Goal: Navigation & Orientation: Understand site structure

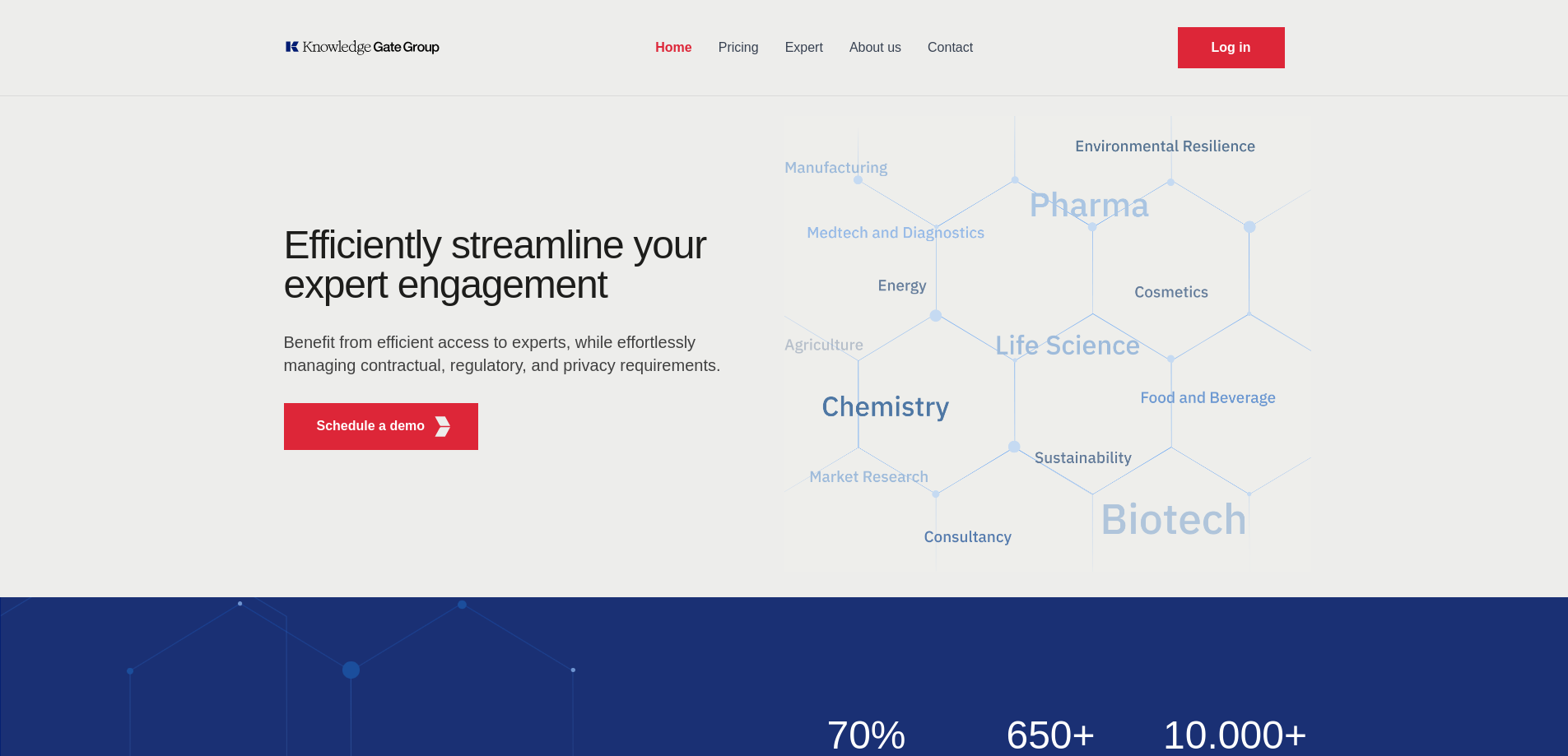
click at [738, 52] on link "Pricing" at bounding box center [739, 47] width 67 height 43
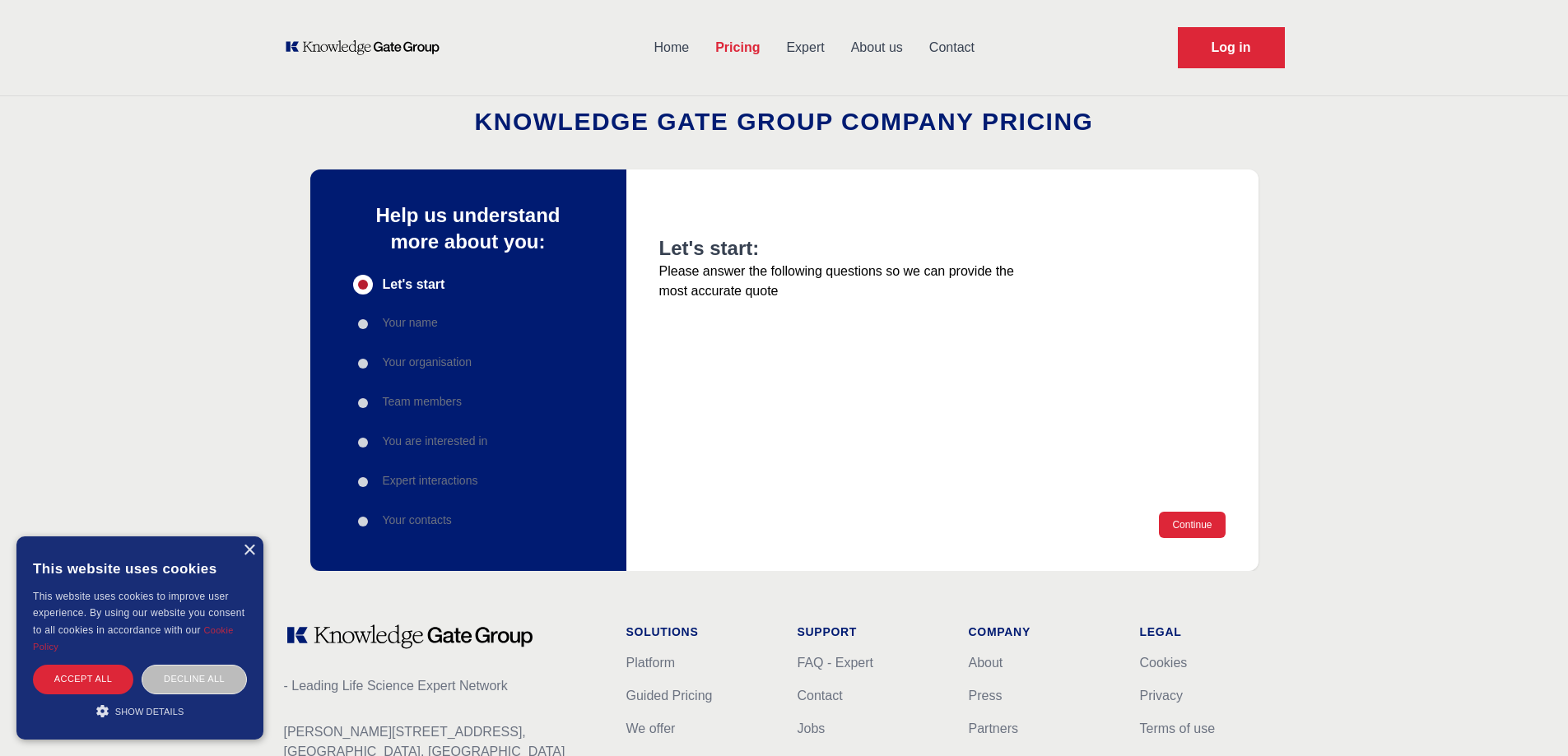
click at [819, 46] on link "Expert" at bounding box center [805, 47] width 64 height 43
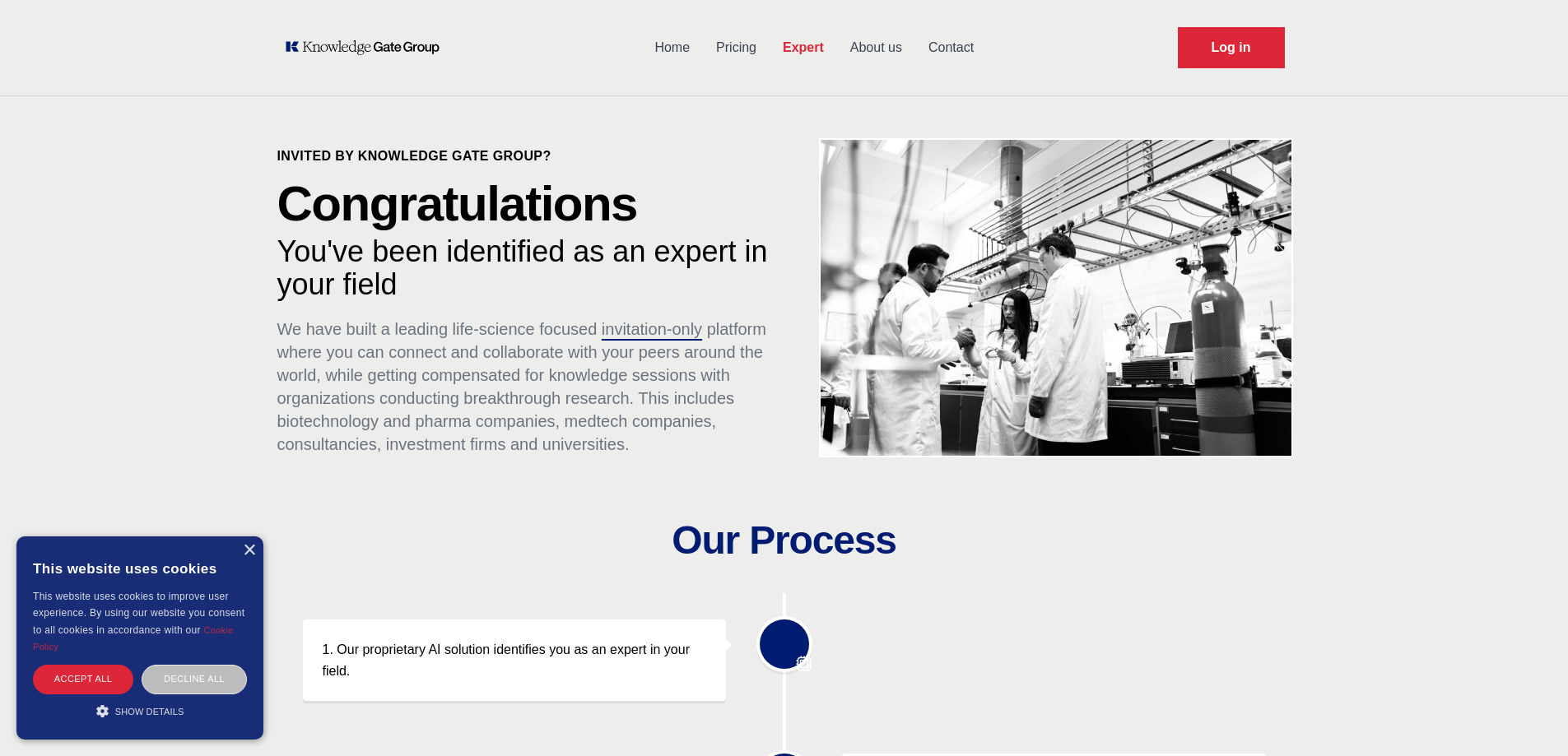
click at [857, 43] on link "About us" at bounding box center [876, 47] width 78 height 43
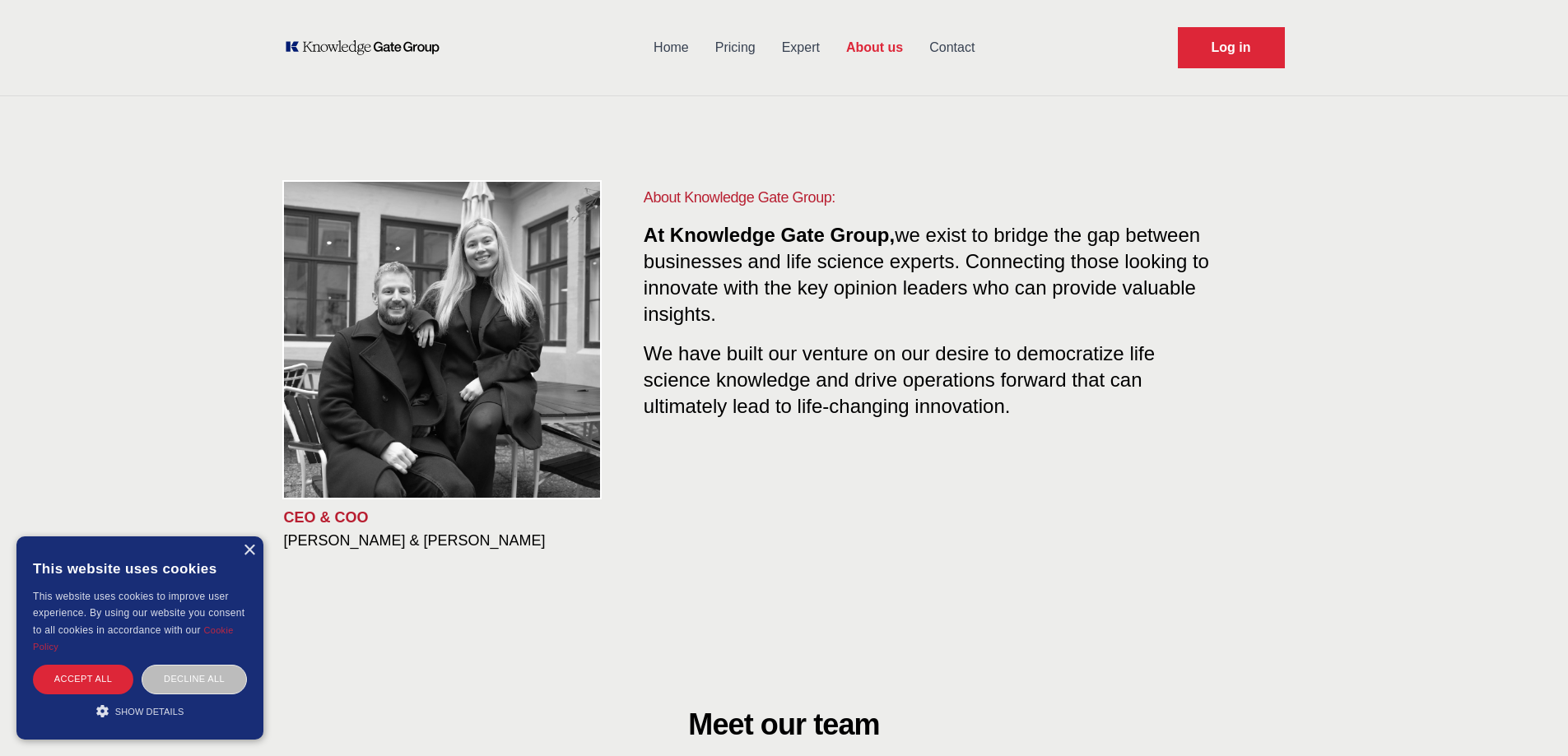
click at [950, 44] on link "Contact" at bounding box center [951, 47] width 72 height 43
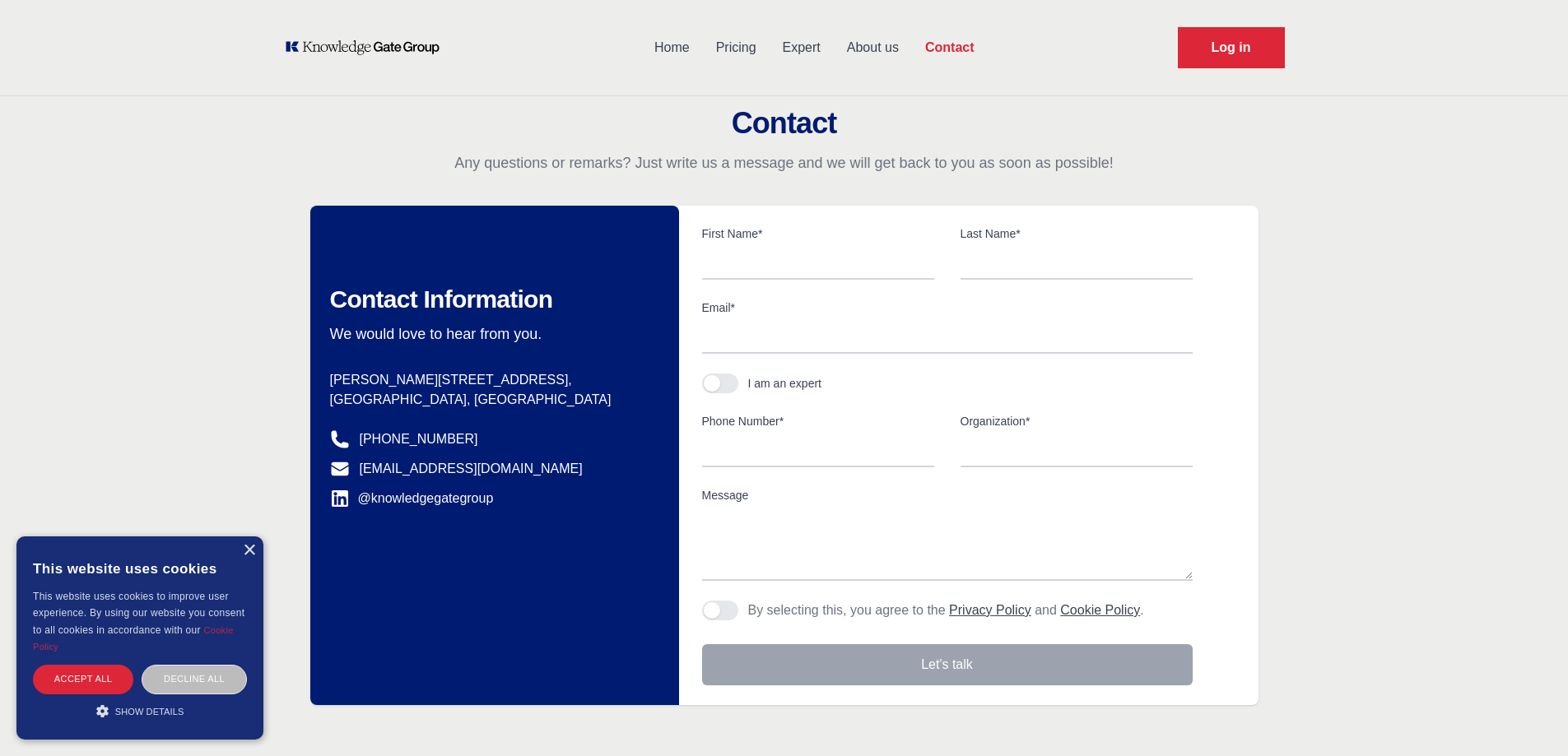
click at [878, 43] on link "About us" at bounding box center [873, 47] width 78 height 43
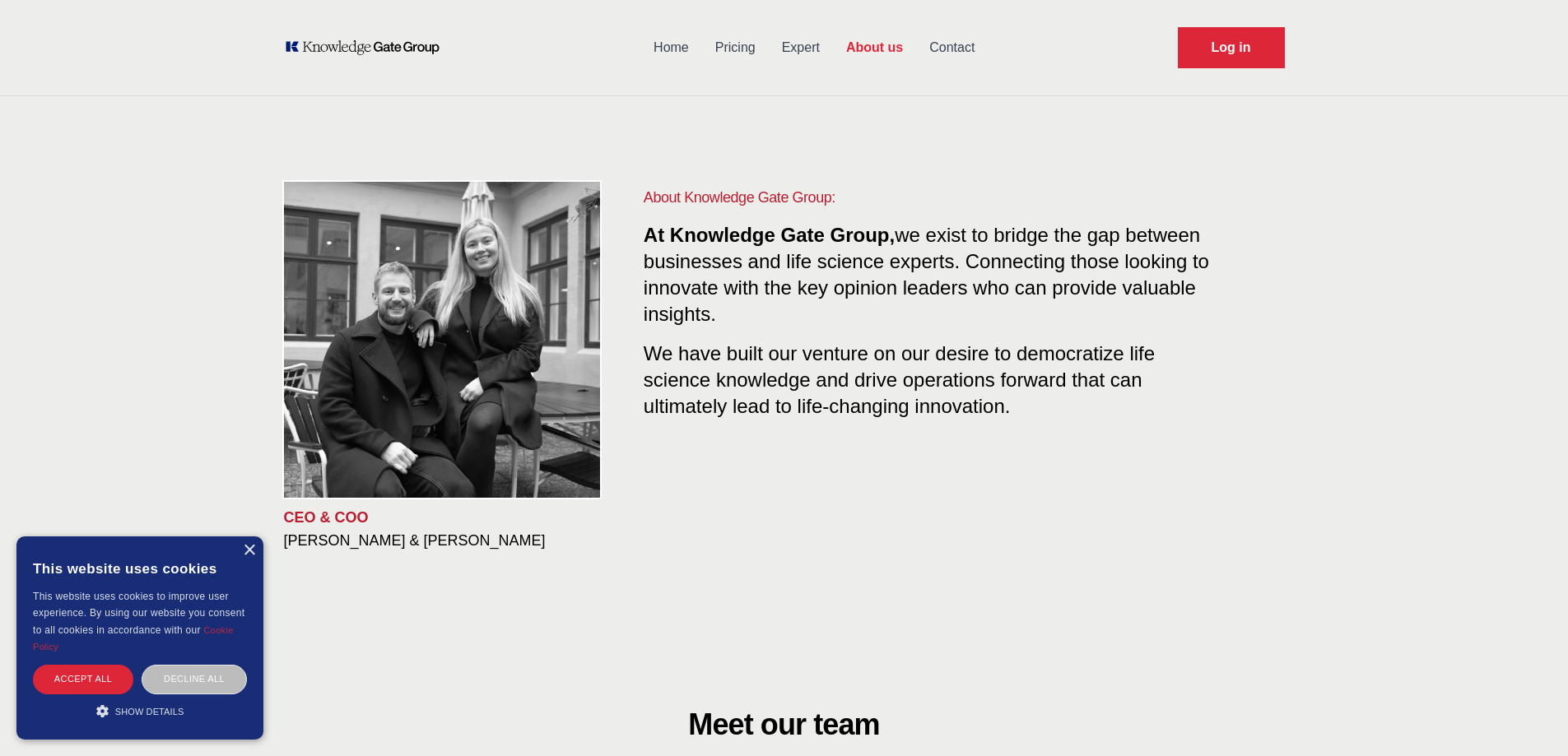
click at [940, 43] on link "Contact" at bounding box center [951, 47] width 72 height 43
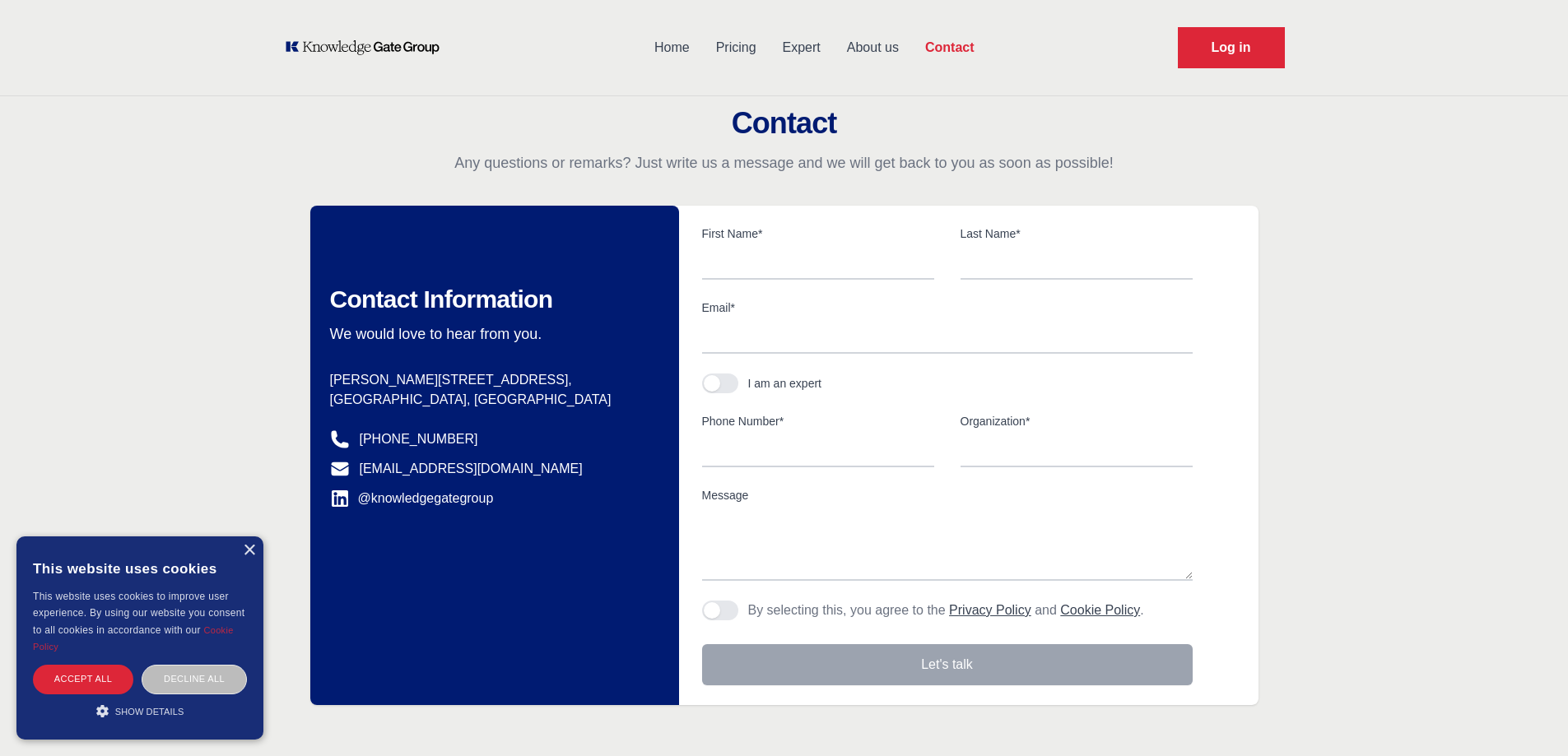
click at [669, 47] on link "Home" at bounding box center [672, 47] width 62 height 43
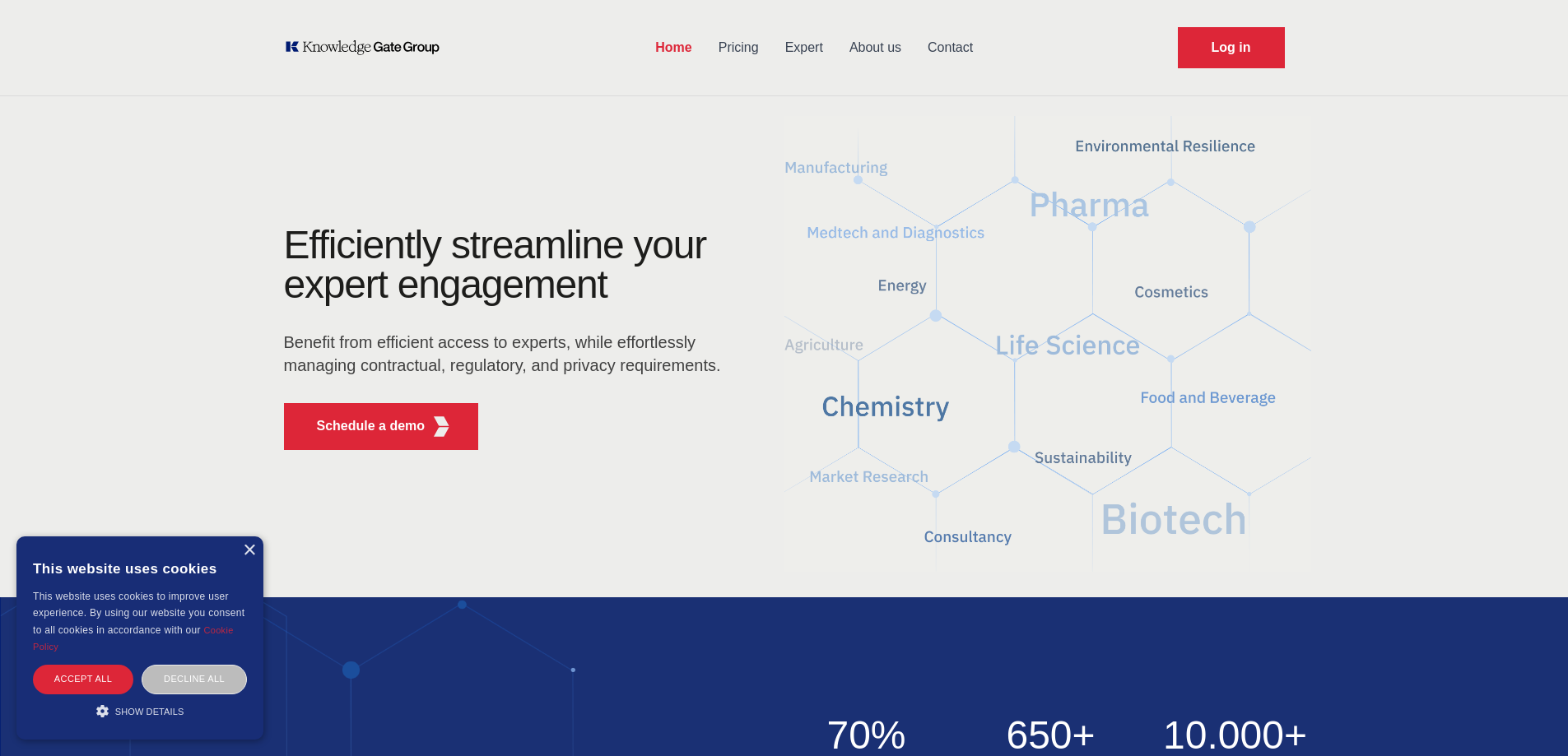
click at [371, 48] on icon "KOL Knowledge Platform: Talk to Key External Experts (KEE)" at bounding box center [363, 47] width 158 height 16
